Goal: Navigation & Orientation: Find specific page/section

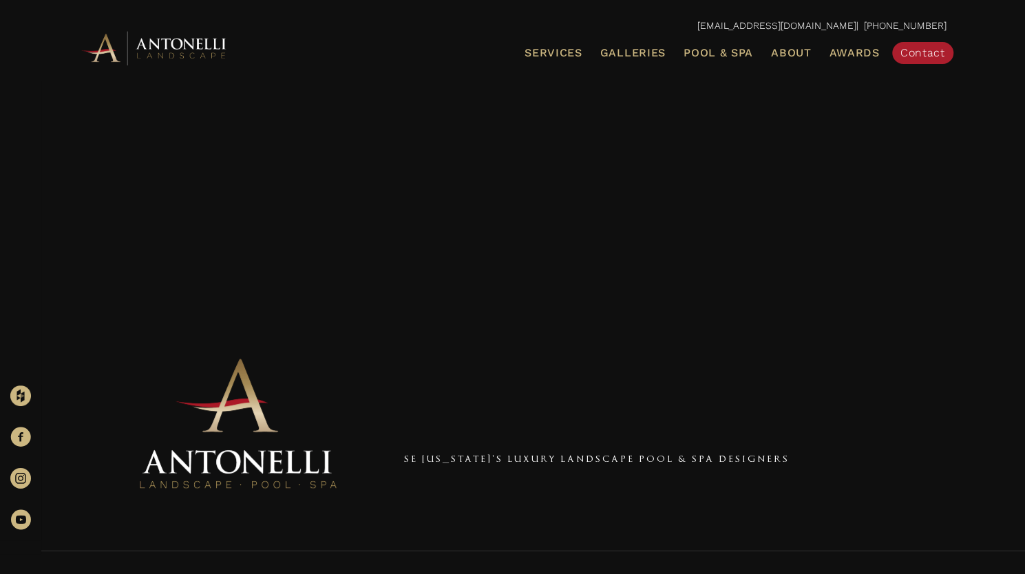
click at [264, 12] on div "[EMAIL_ADDRESS][DOMAIN_NAME] | [PHONE_NUMBER] Menu Services Landscape Design La…" at bounding box center [512, 40] width 1025 height 81
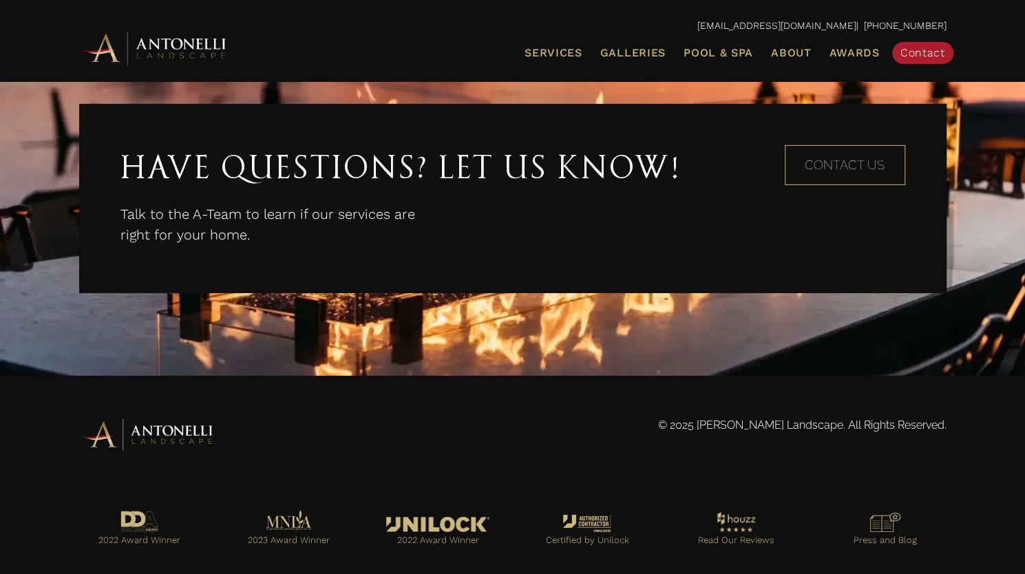
scroll to position [2544, 0]
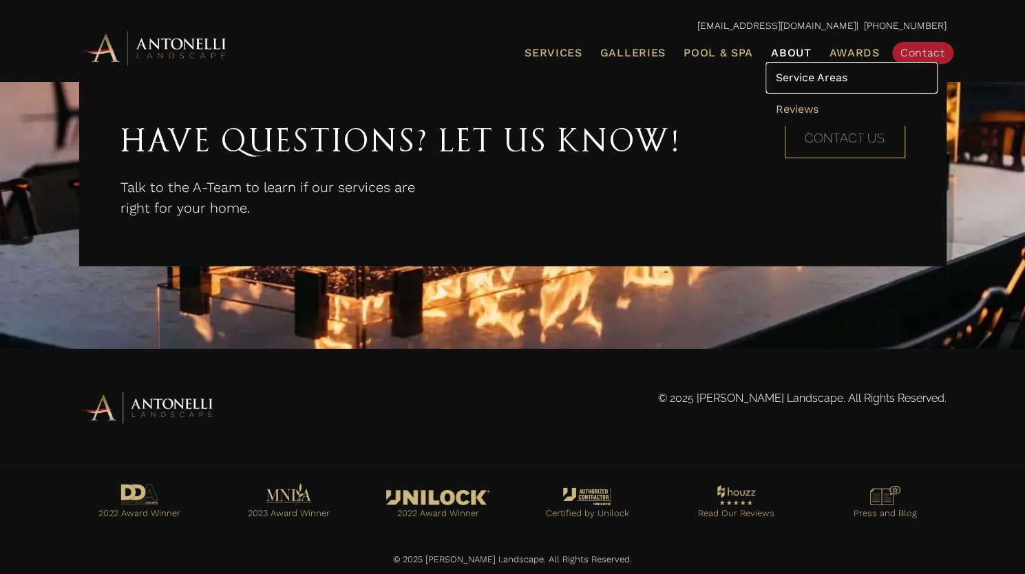
click at [799, 77] on span "Service Areas" at bounding box center [812, 77] width 72 height 13
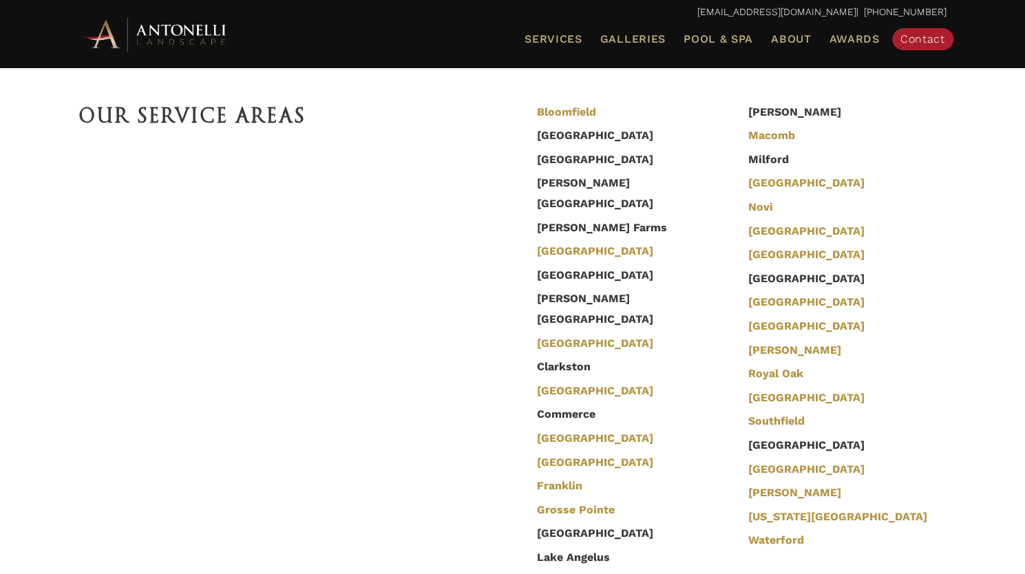
scroll to position [413, 0]
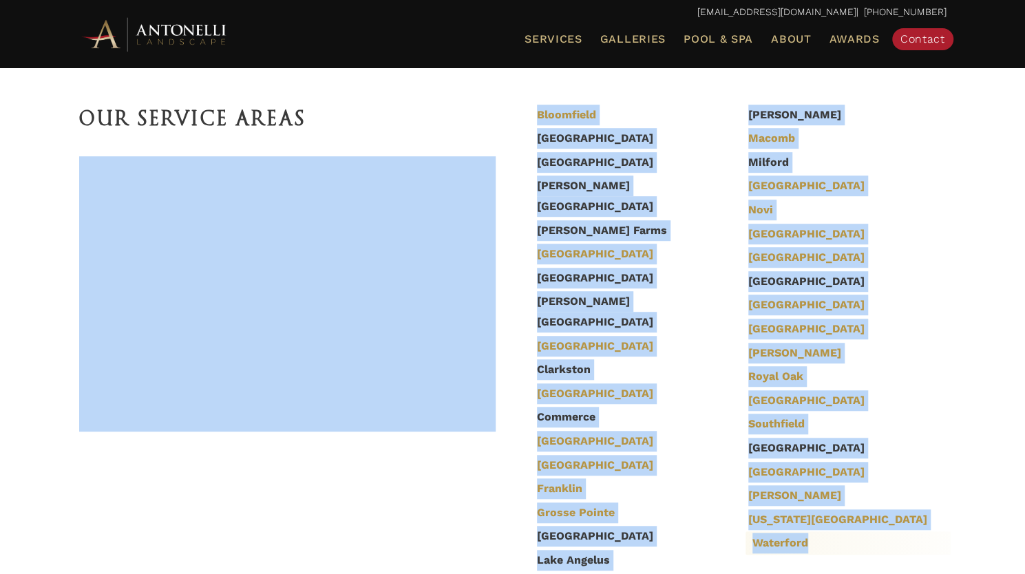
drag, startPoint x: 507, startPoint y: 103, endPoint x: 832, endPoint y: 544, distance: 548.1
click at [832, 544] on div "Our Service Areas Bloomfield Bloomfield Hills Bloomfield Township Beverly Hills…" at bounding box center [513, 349] width 868 height 493
copy div "Bloomfield Bloomfield Hills Bloomfield Township Beverly Hills Bingham Farms Bir…"
click at [19, 238] on div "Our Service Areas Bloomfield Bloomfield Hills Bloomfield Township Beverly Hills…" at bounding box center [512, 349] width 1025 height 617
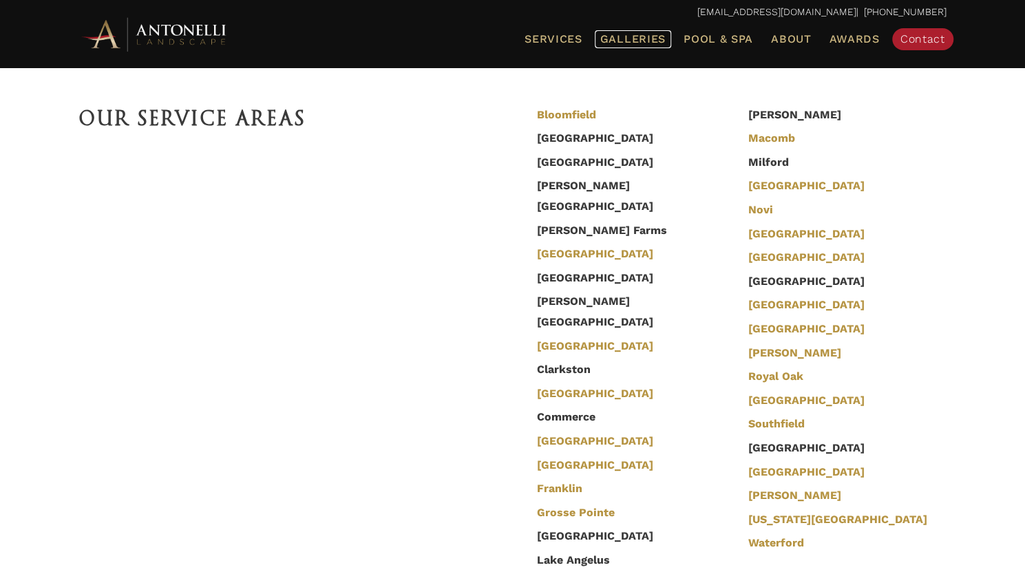
click at [645, 41] on span "Galleries" at bounding box center [632, 38] width 65 height 13
